Goal: Task Accomplishment & Management: Manage account settings

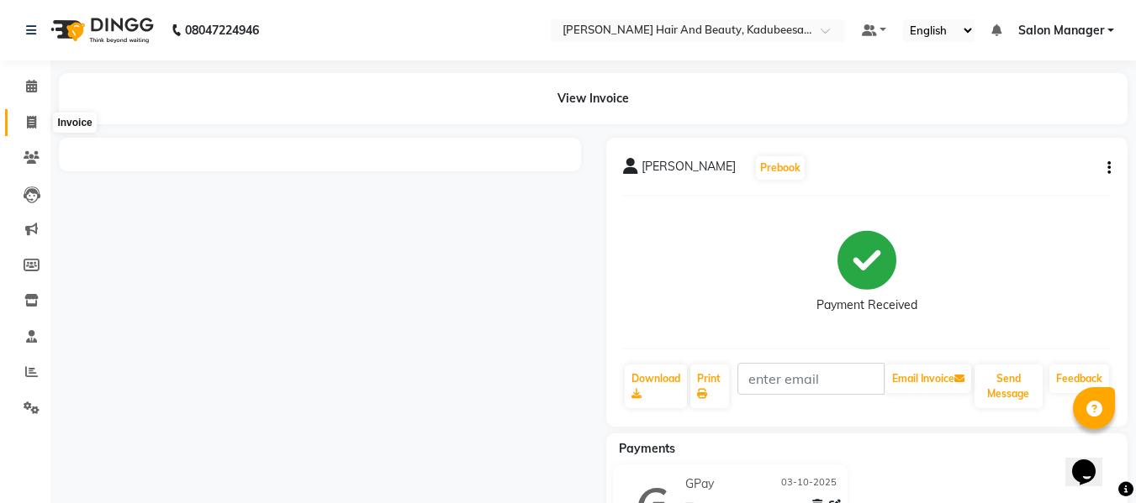
click at [31, 123] on icon at bounding box center [31, 122] width 9 height 13
select select "service"
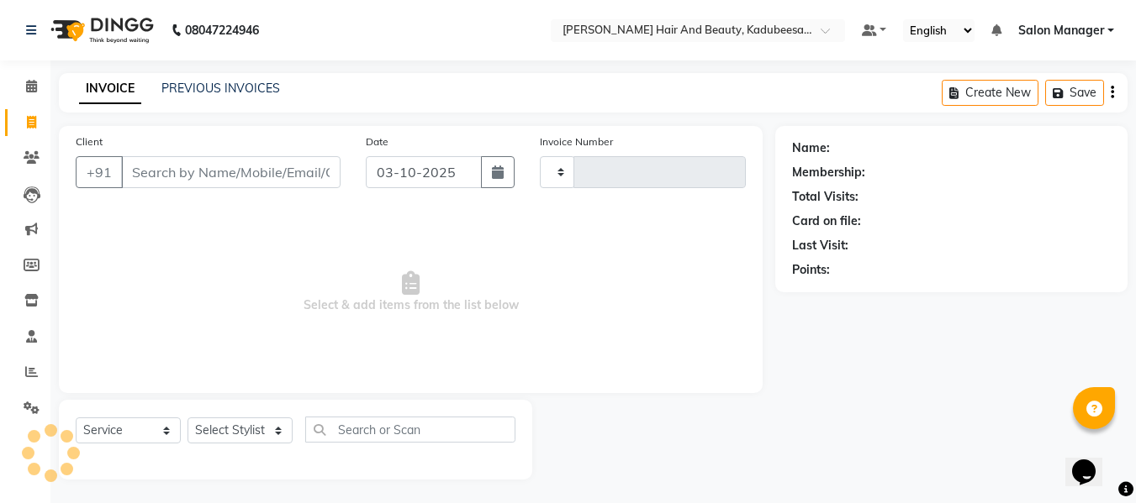
scroll to position [2, 0]
type input "1999"
select select "7013"
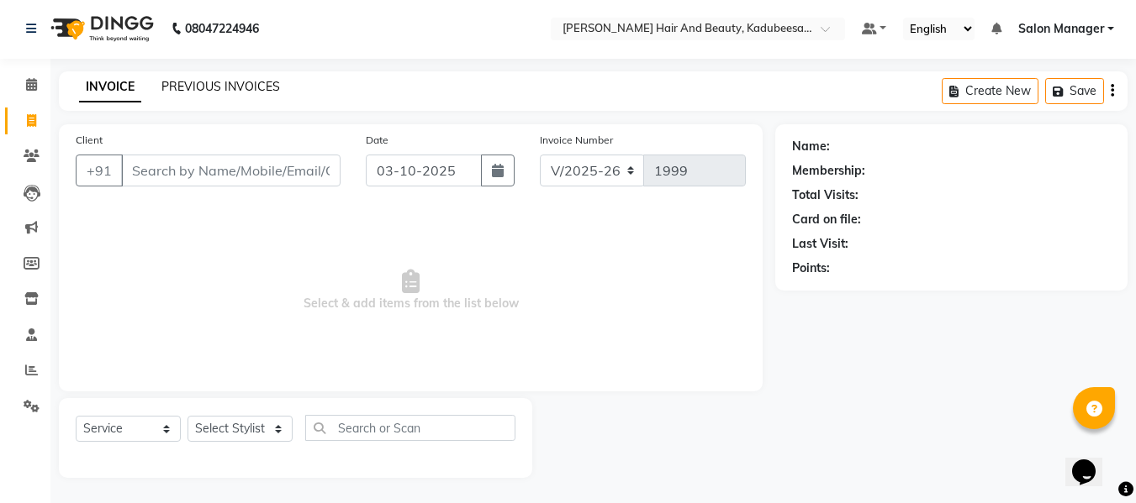
click at [250, 85] on link "PREVIOUS INVOICES" at bounding box center [220, 86] width 119 height 15
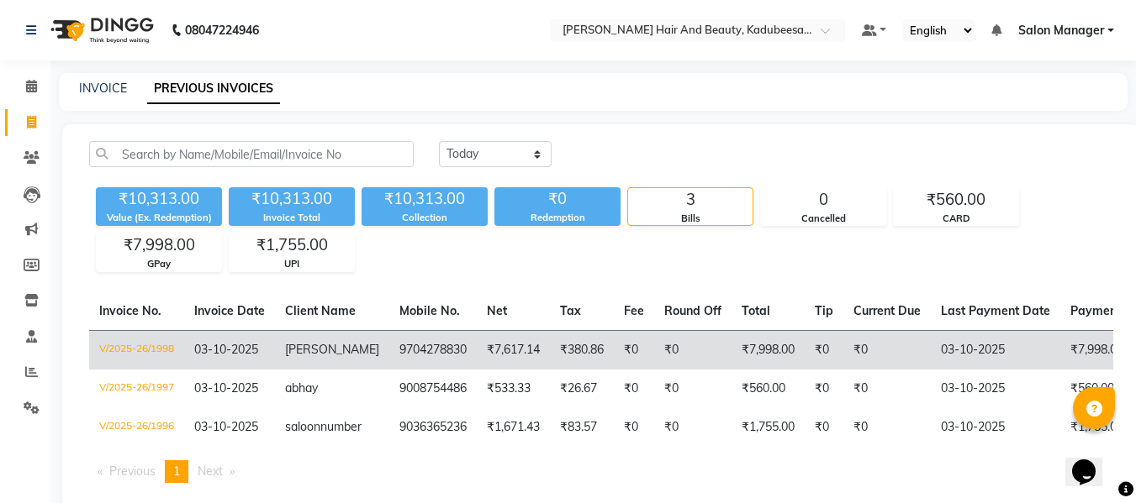
click at [419, 344] on td "9704278830" at bounding box center [432, 350] width 87 height 40
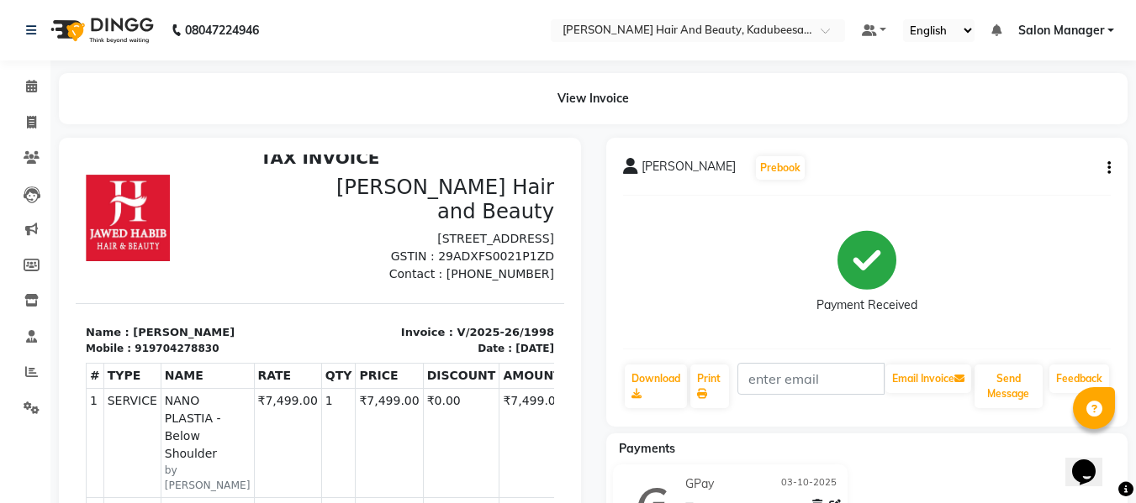
click at [1111, 170] on div "lipsha Prebook Payment Received Download Print Email Invoice Send Message Feedb…" at bounding box center [867, 282] width 522 height 289
click at [1106, 169] on button "button" at bounding box center [1105, 169] width 10 height 18
click at [1023, 186] on div "Edit Invoice" at bounding box center [1024, 189] width 115 height 21
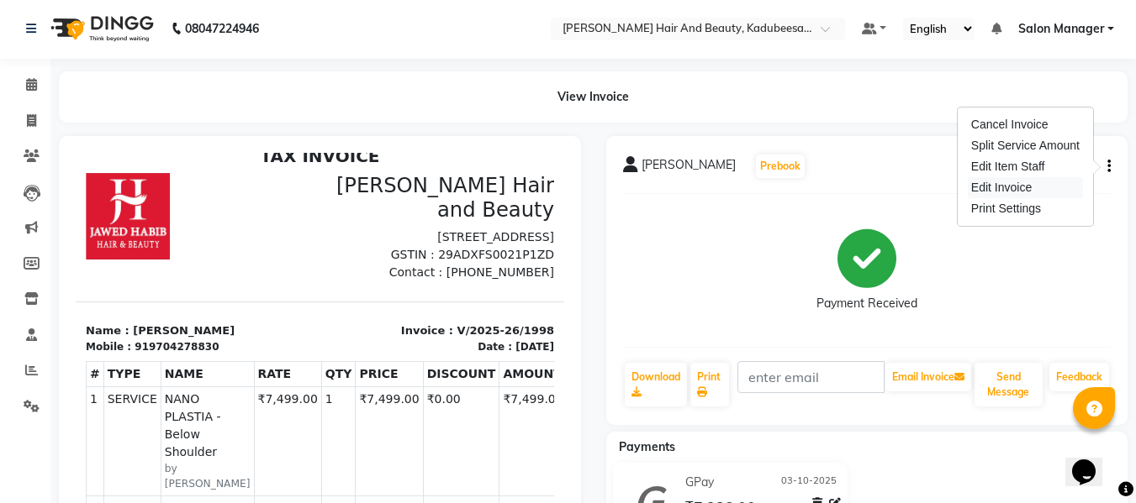
select select "service"
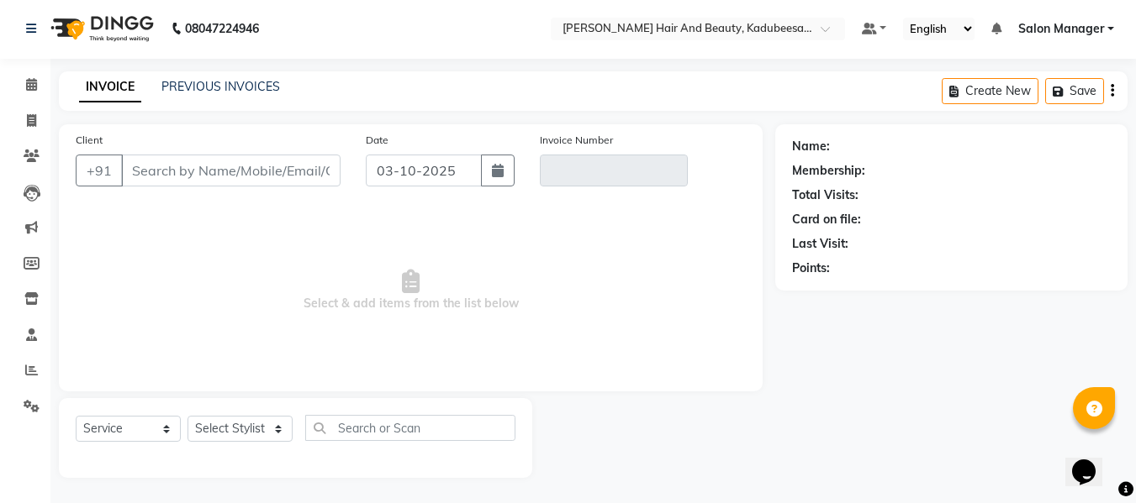
type input "9704278830"
type input "V/2025-26/1998"
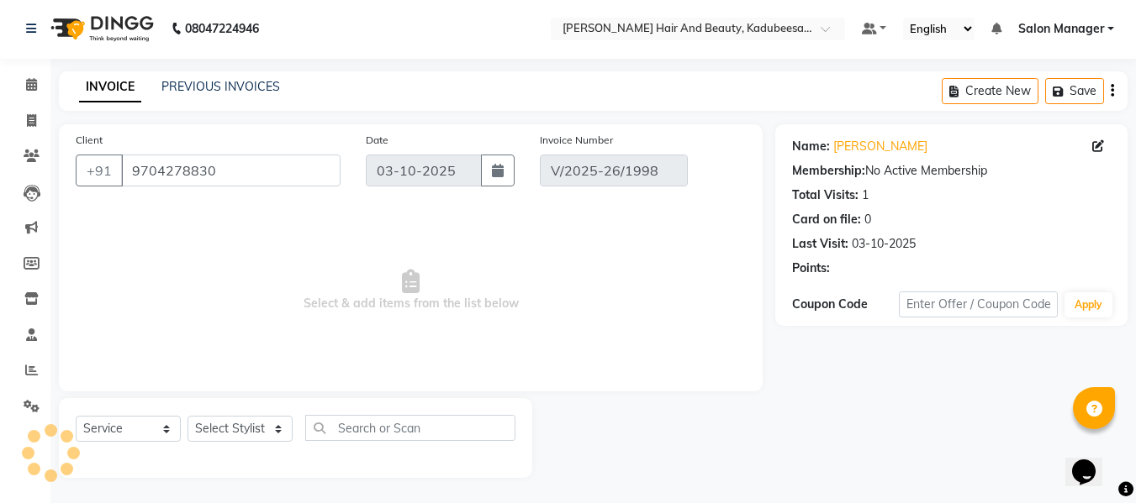
select select "select"
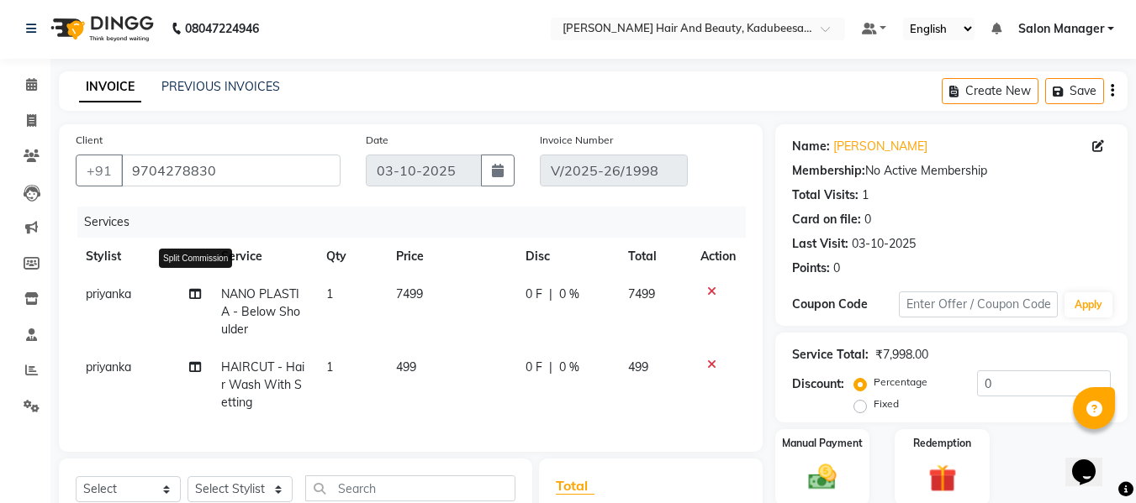
click at [194, 293] on icon at bounding box center [195, 294] width 12 height 12
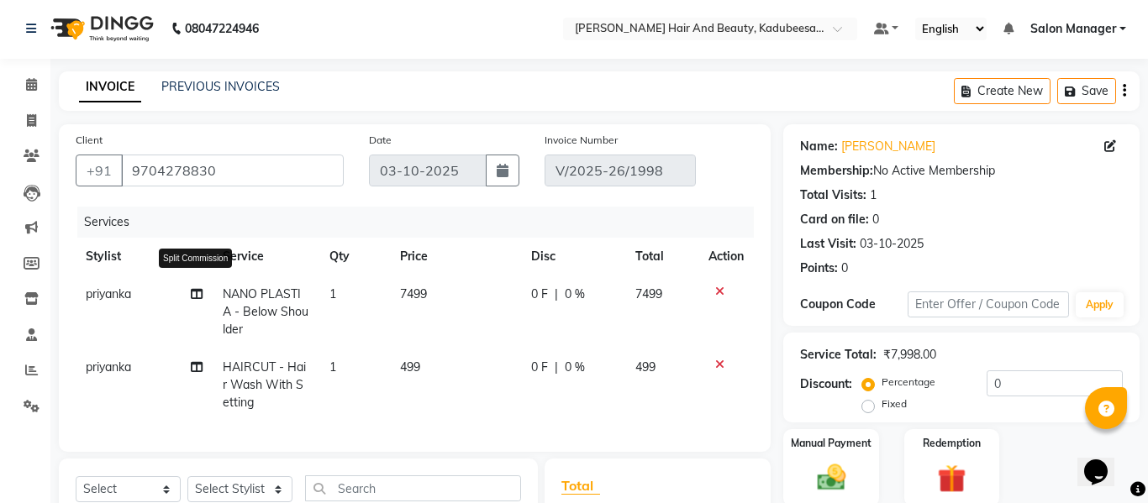
select select "79629"
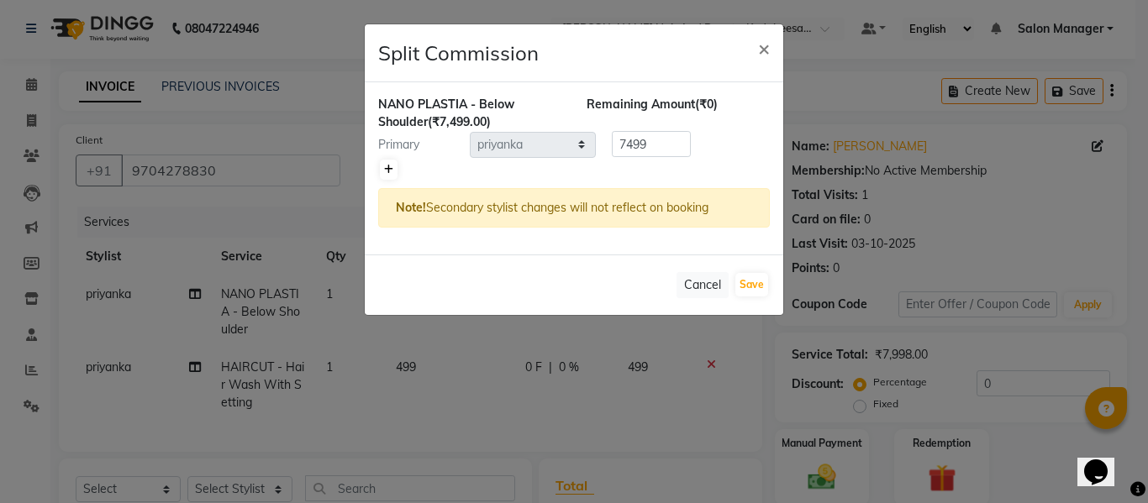
click at [390, 174] on icon at bounding box center [388, 170] width 9 height 10
type input "3749.5"
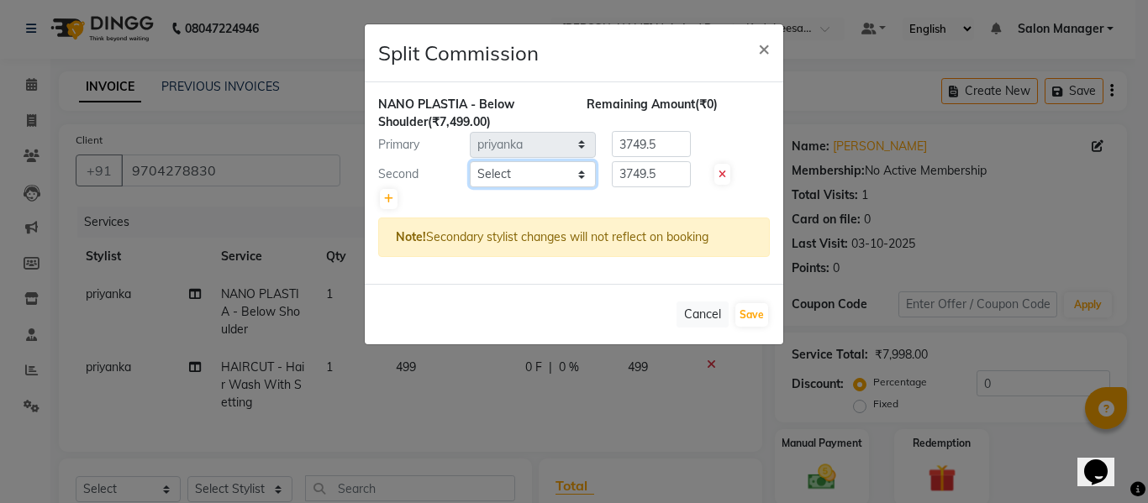
click at [537, 169] on select "Select bivek priyanka raman Salon Manager SHUBHAM Vimal" at bounding box center [533, 174] width 126 height 26
select select "68037"
click at [470, 161] on select "Select bivek priyanka raman Salon Manager SHUBHAM Vimal" at bounding box center [533, 174] width 126 height 26
click at [756, 311] on button "Save" at bounding box center [751, 315] width 33 height 24
select select "Select"
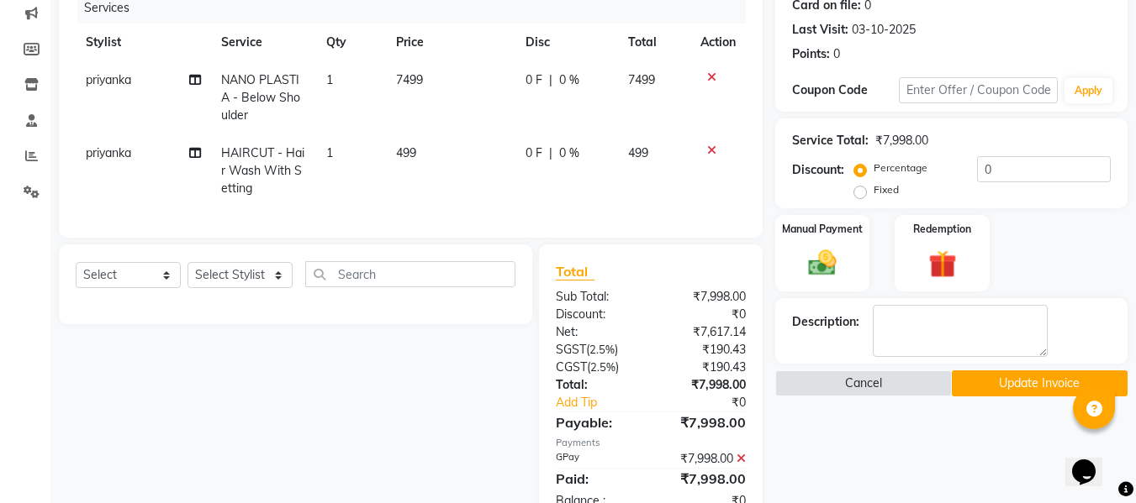
scroll to position [254, 0]
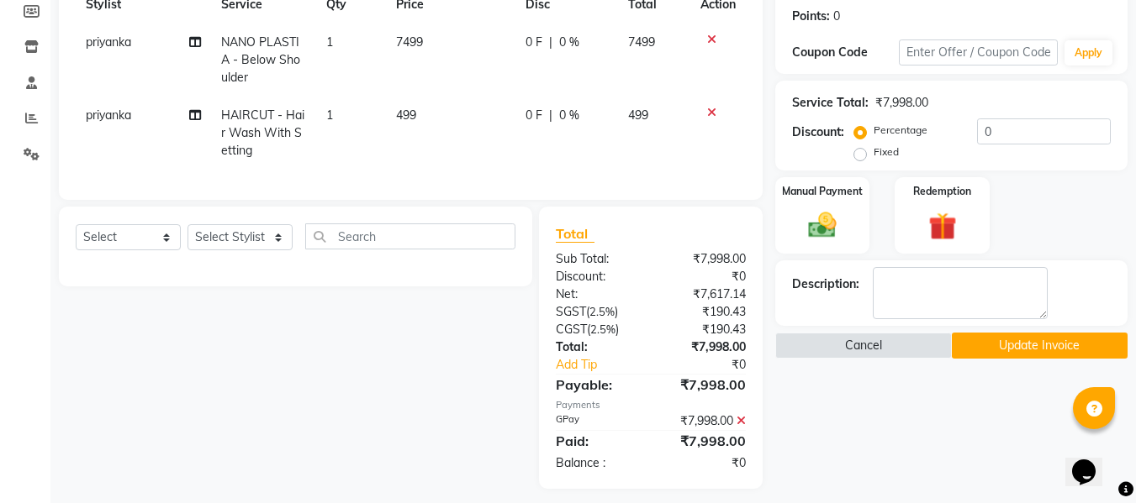
click at [968, 343] on button "Update Invoice" at bounding box center [1040, 346] width 176 height 26
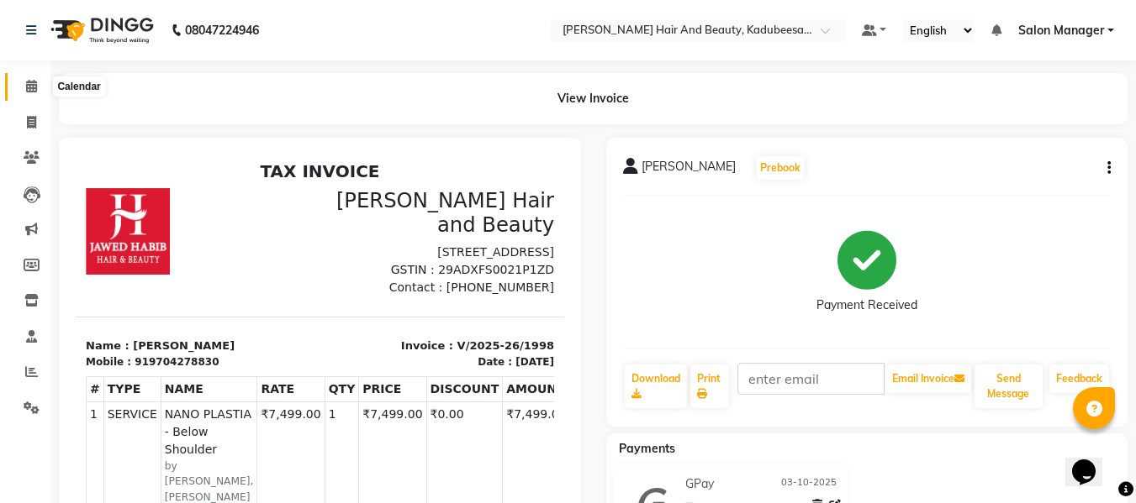
click at [28, 87] on icon at bounding box center [31, 86] width 11 height 13
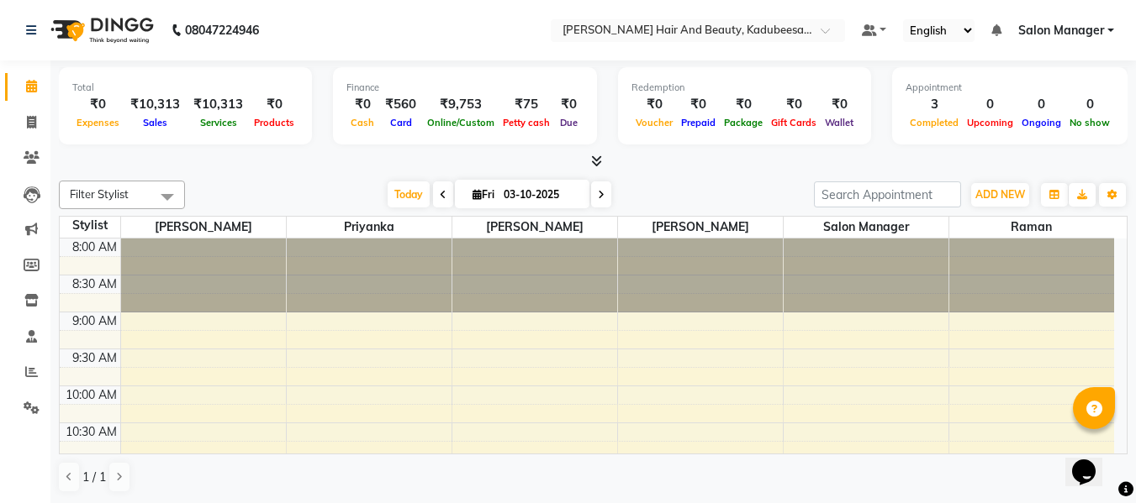
click at [440, 197] on icon at bounding box center [443, 195] width 7 height 10
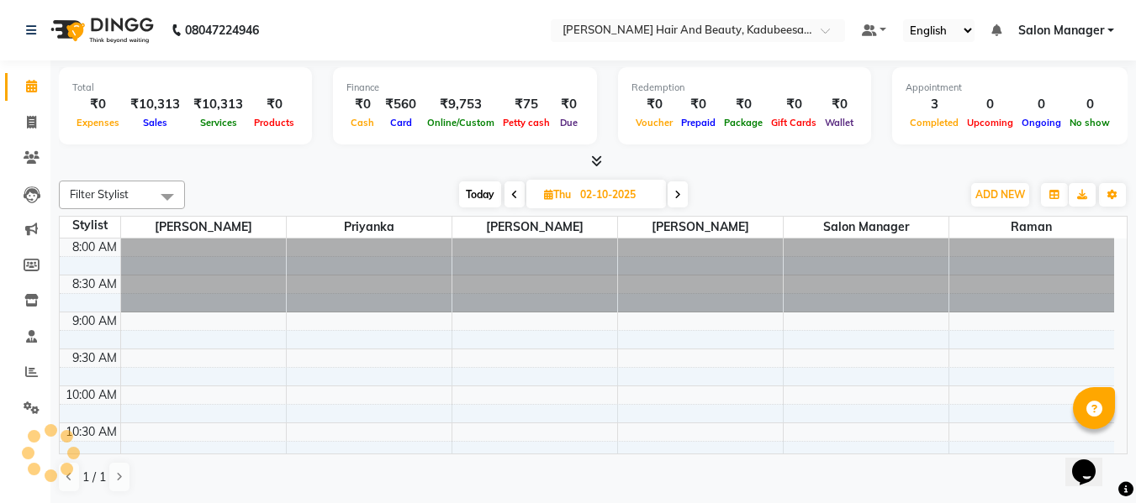
scroll to position [746, 0]
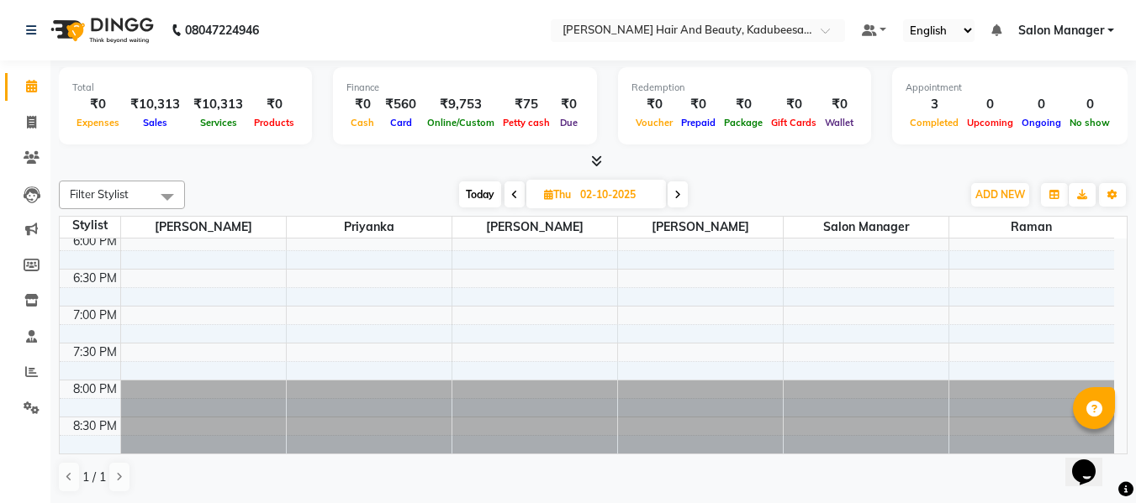
click at [512, 190] on icon at bounding box center [514, 195] width 7 height 10
type input "01-10-2025"
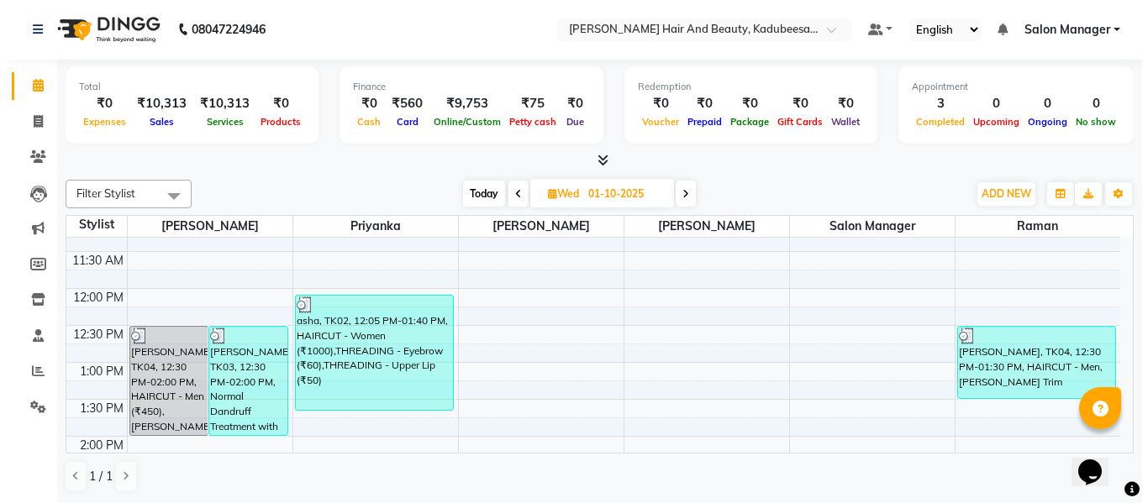
scroll to position [241, 0]
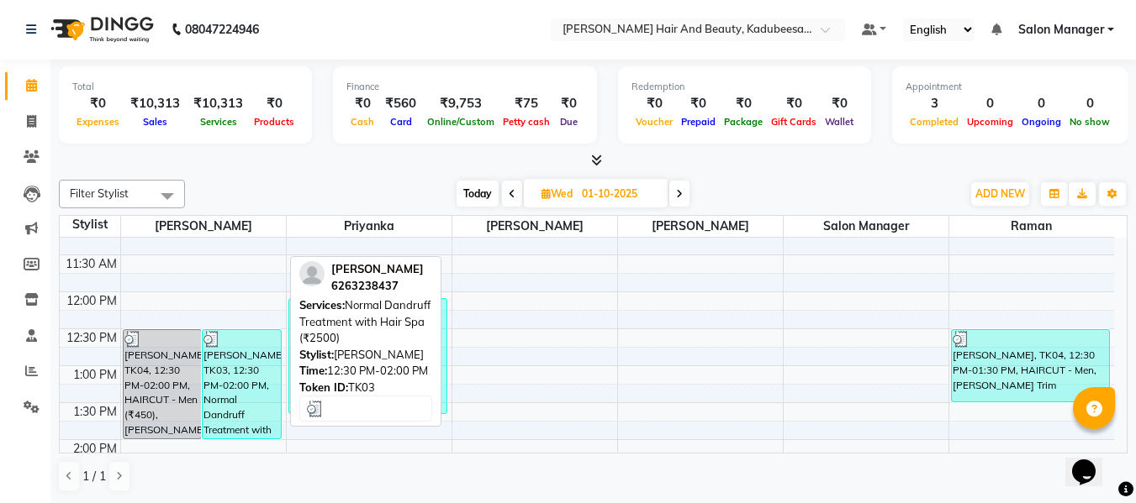
click at [237, 390] on div "yatharth, TK03, 12:30 PM-02:00 PM, Normal Dandruff Treatment with Hair Spa (₹25…" at bounding box center [242, 384] width 78 height 108
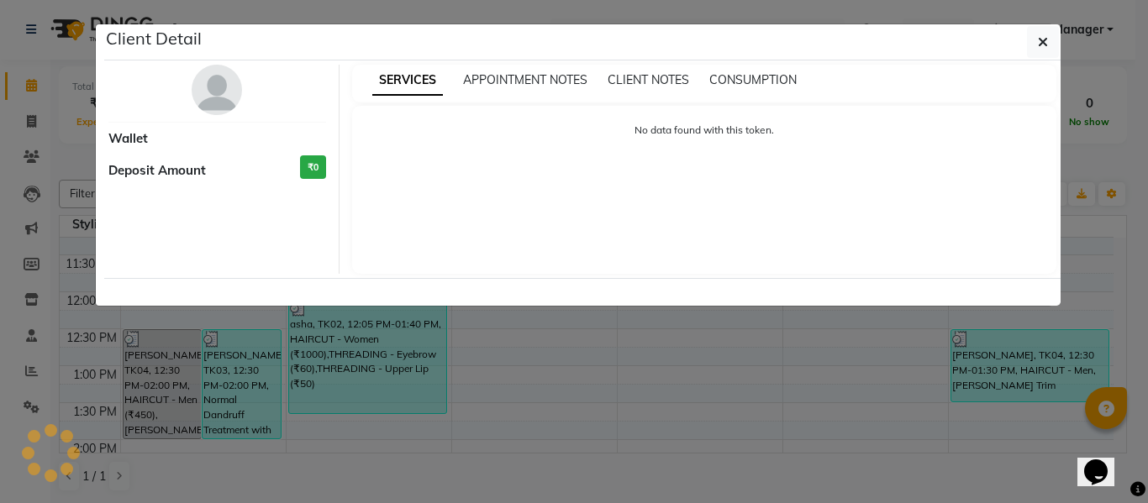
select select "3"
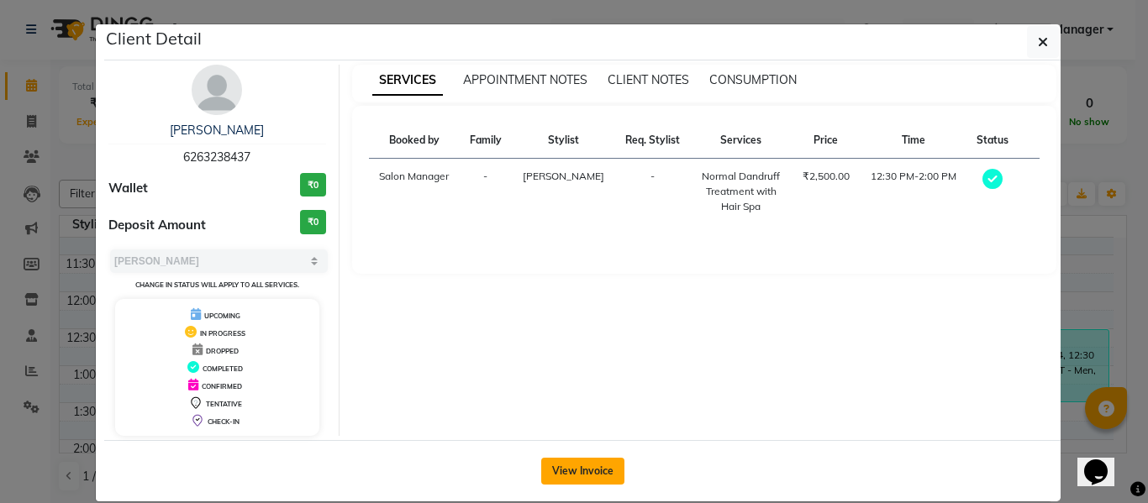
click at [575, 470] on button "View Invoice" at bounding box center [582, 471] width 83 height 27
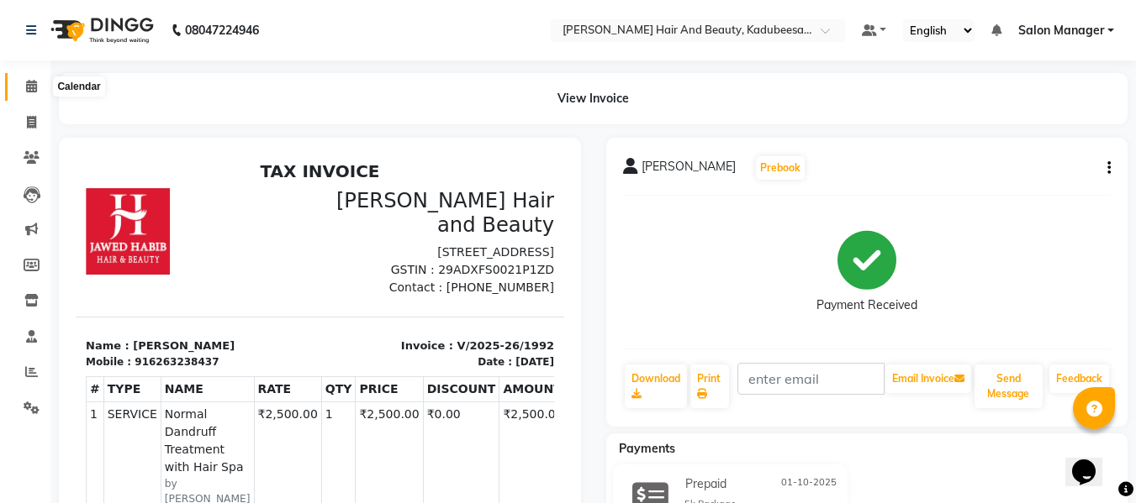
drag, startPoint x: 31, startPoint y: 64, endPoint x: 29, endPoint y: 88, distance: 24.5
click at [29, 88] on div "Calendar Invoice Clients Leads Marketing Members Inventory Staff Reports Settin…" at bounding box center [113, 373] width 227 height 651
click at [29, 88] on icon at bounding box center [31, 86] width 11 height 13
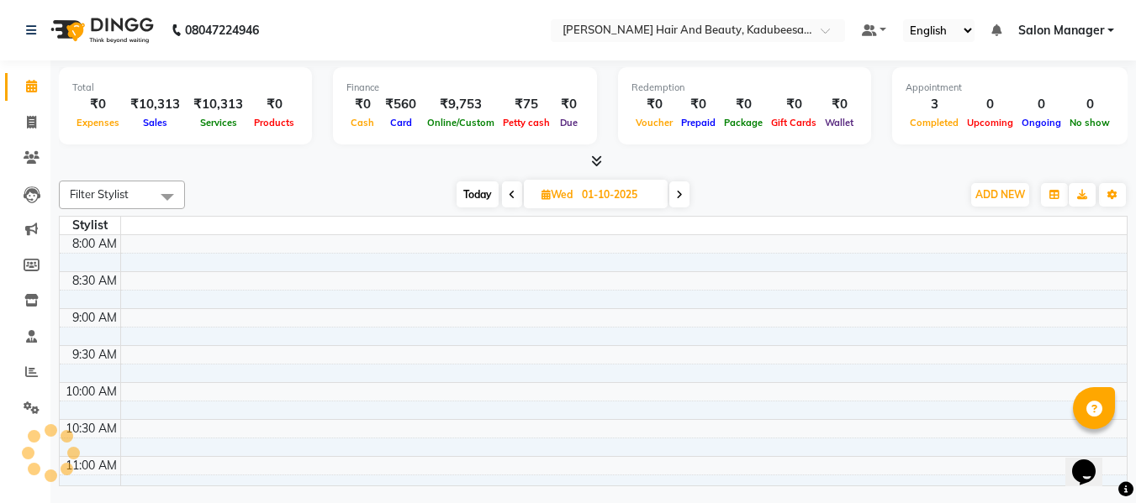
scroll to position [714, 0]
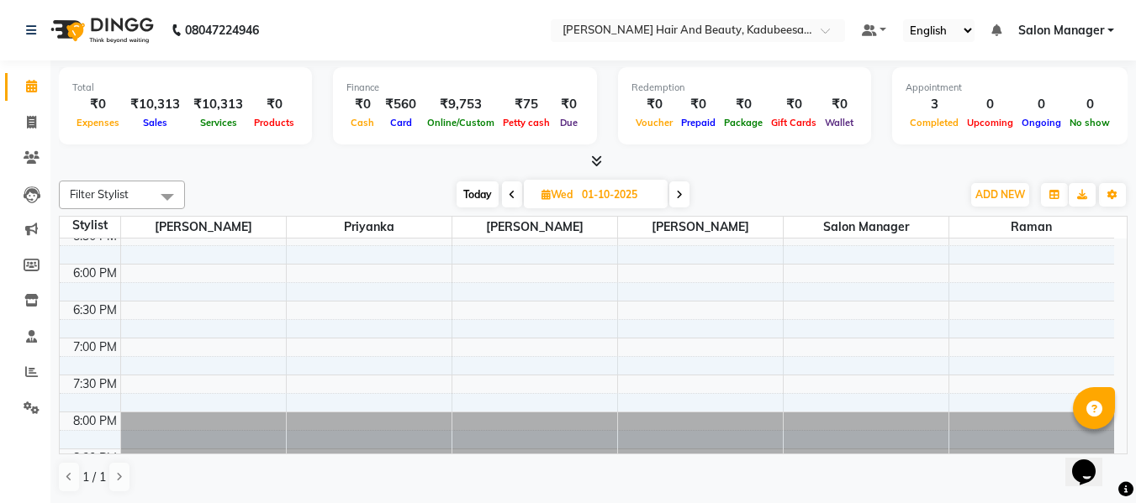
click at [681, 192] on icon at bounding box center [679, 195] width 7 height 10
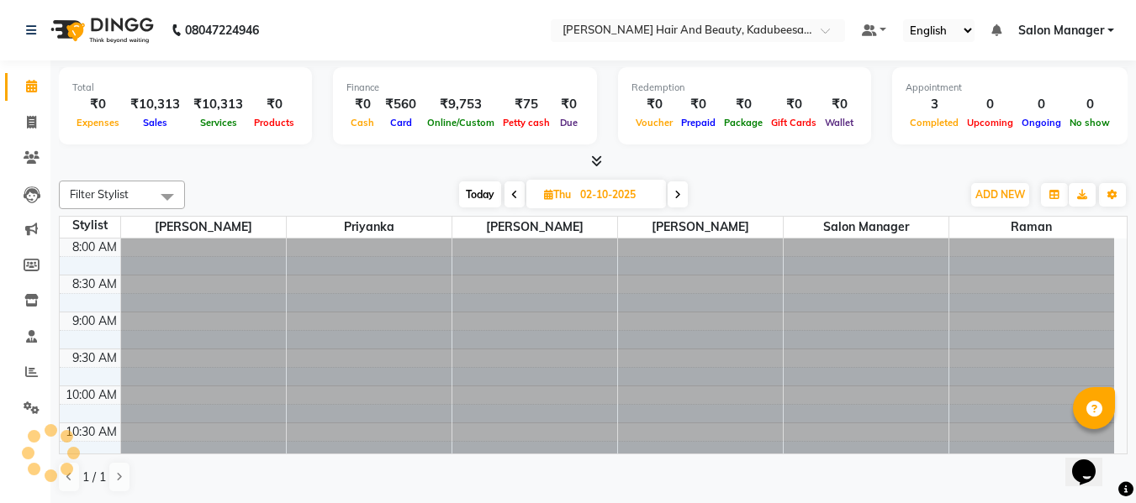
scroll to position [746, 0]
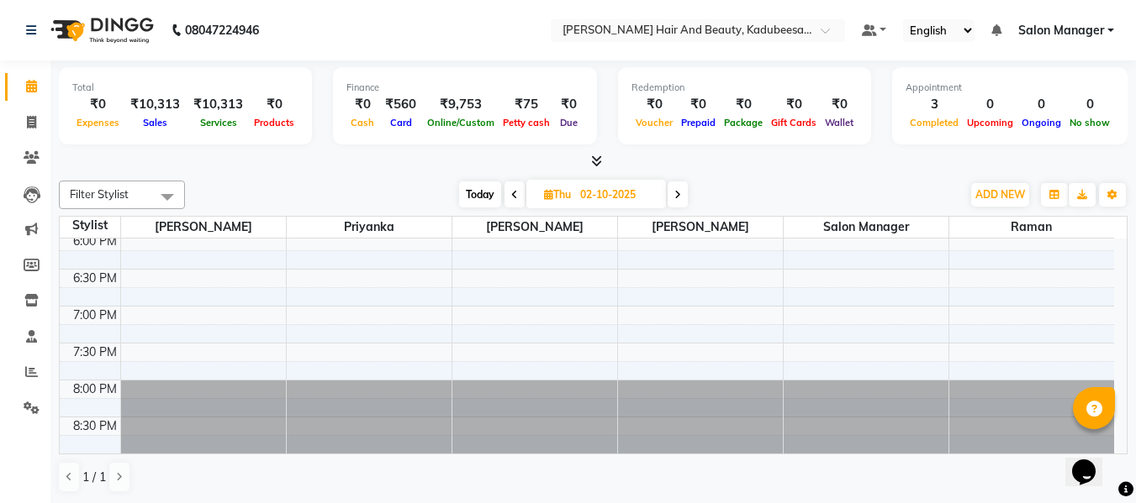
click at [681, 192] on icon at bounding box center [677, 195] width 7 height 10
type input "03-10-2025"
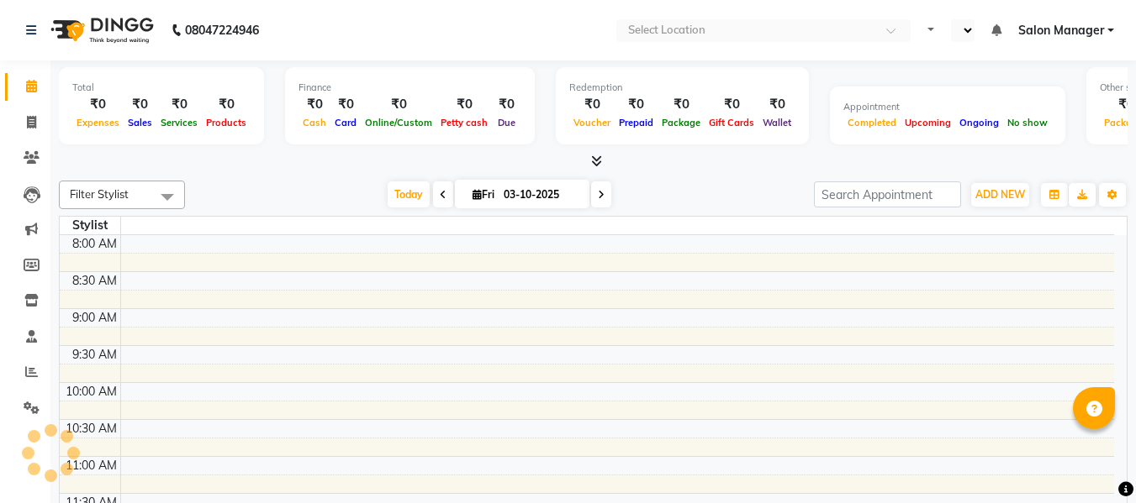
select select "en"
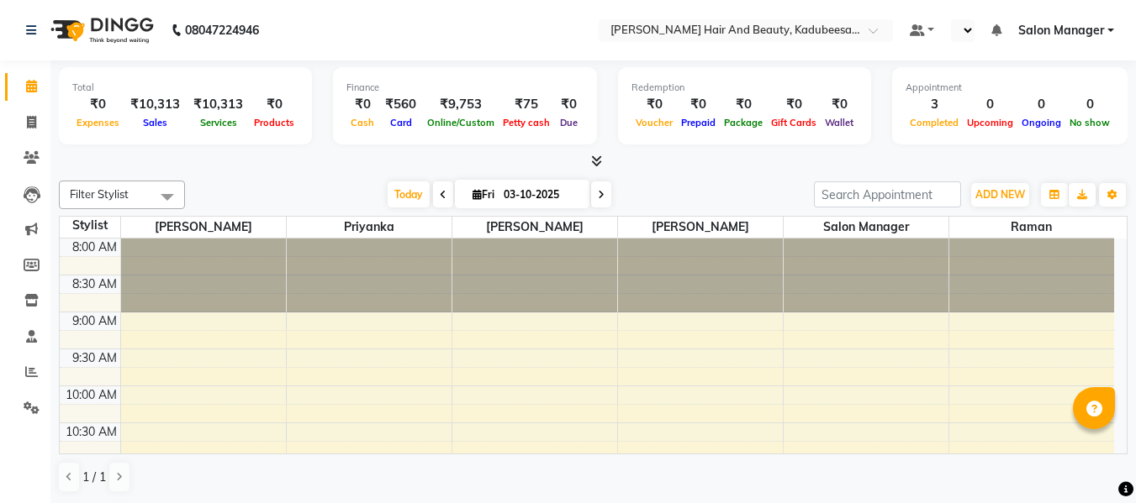
scroll to position [746, 0]
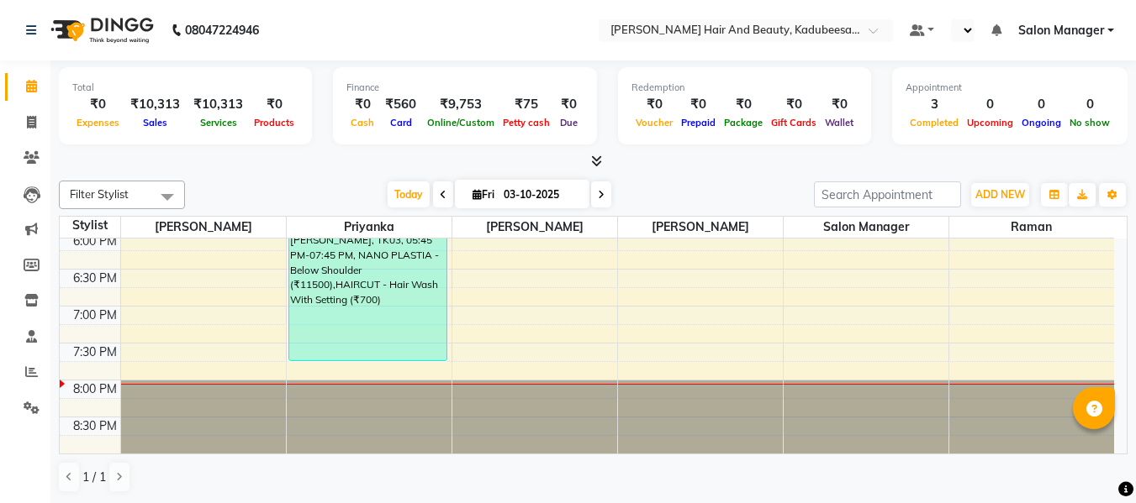
select select "en"
